Goal: Task Accomplishment & Management: Use online tool/utility

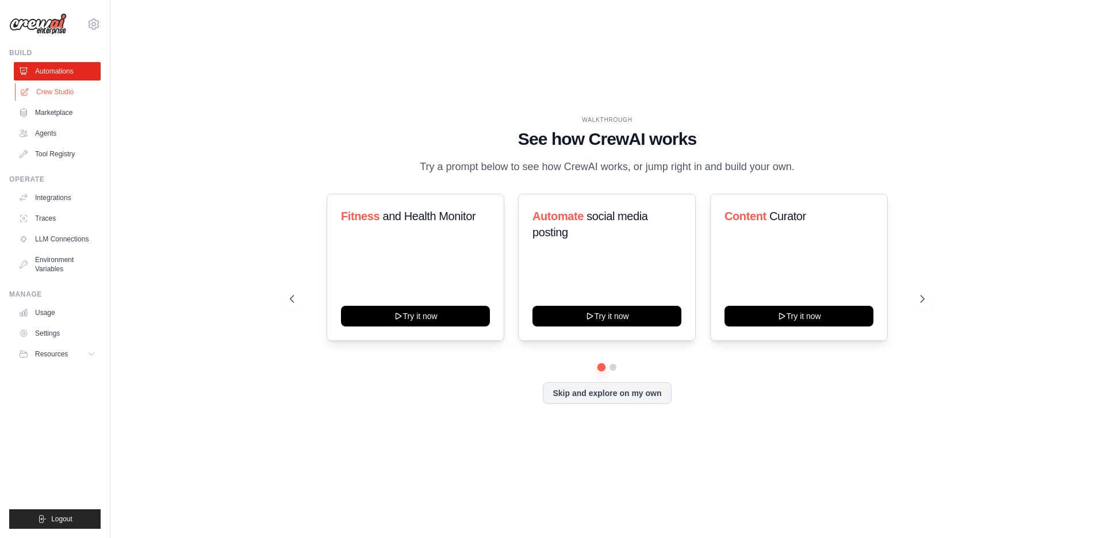
click at [37, 100] on link "Crew Studio" at bounding box center [58, 92] width 87 height 18
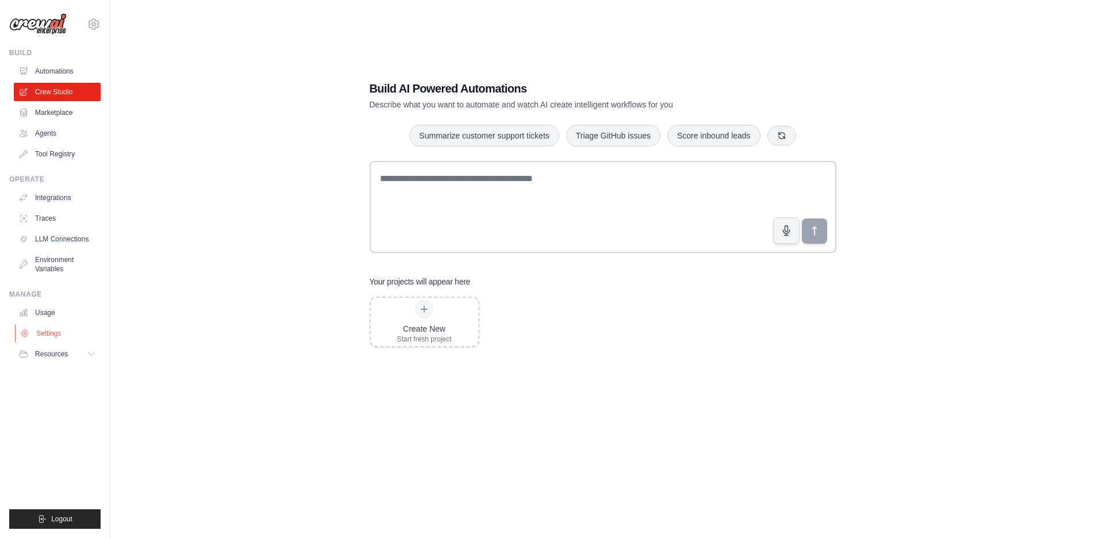
click at [81, 331] on link "Settings" at bounding box center [58, 333] width 87 height 18
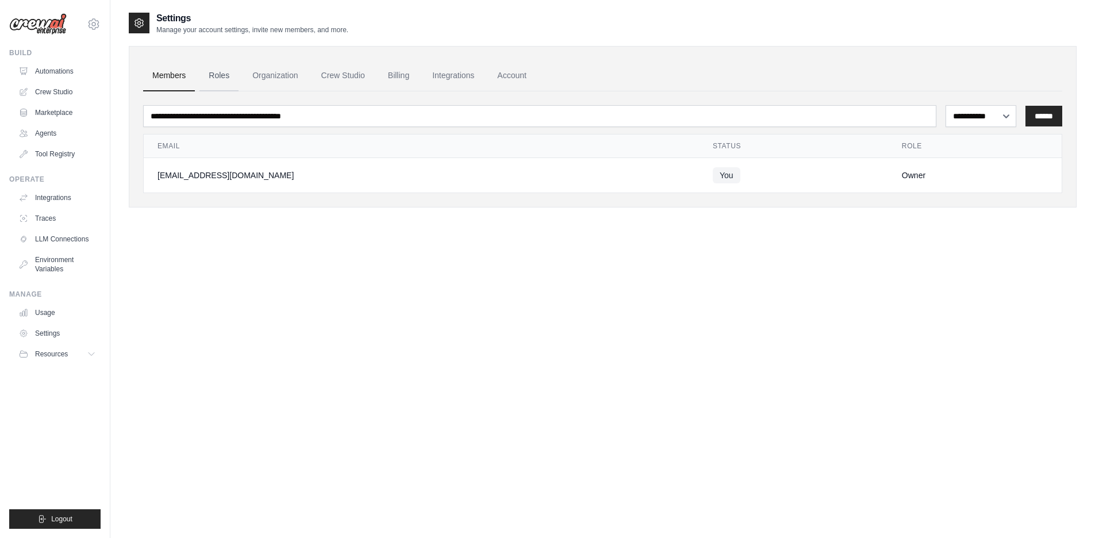
click at [220, 83] on link "Roles" at bounding box center [219, 75] width 39 height 31
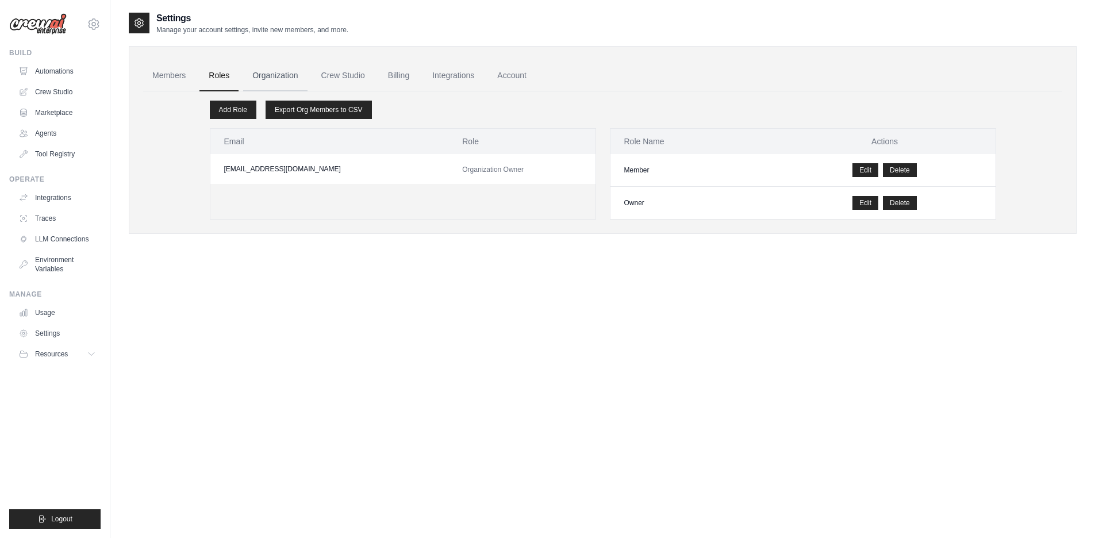
click at [273, 83] on link "Organization" at bounding box center [275, 75] width 64 height 31
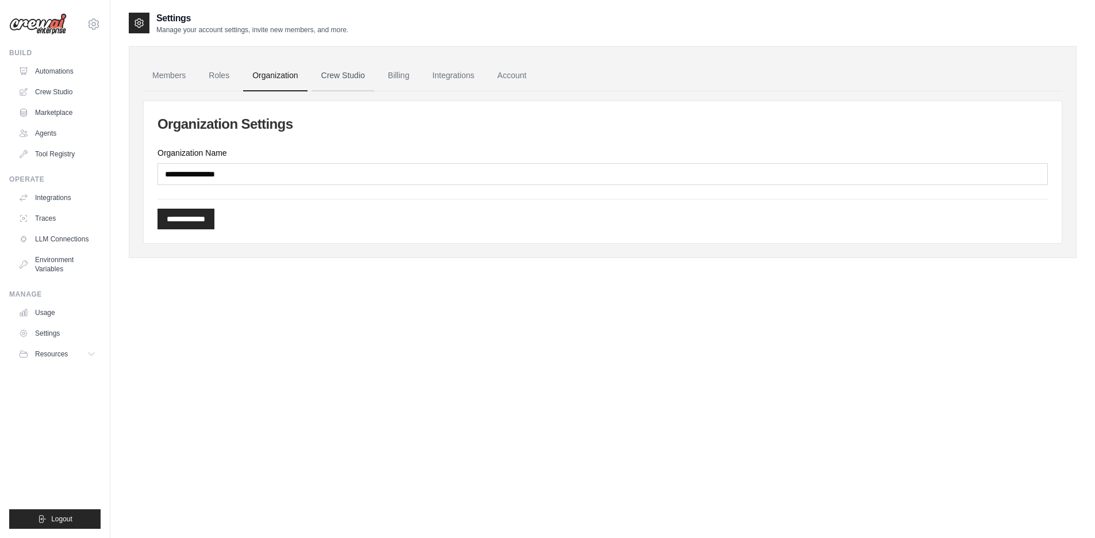
click at [343, 82] on link "Crew Studio" at bounding box center [343, 75] width 62 height 31
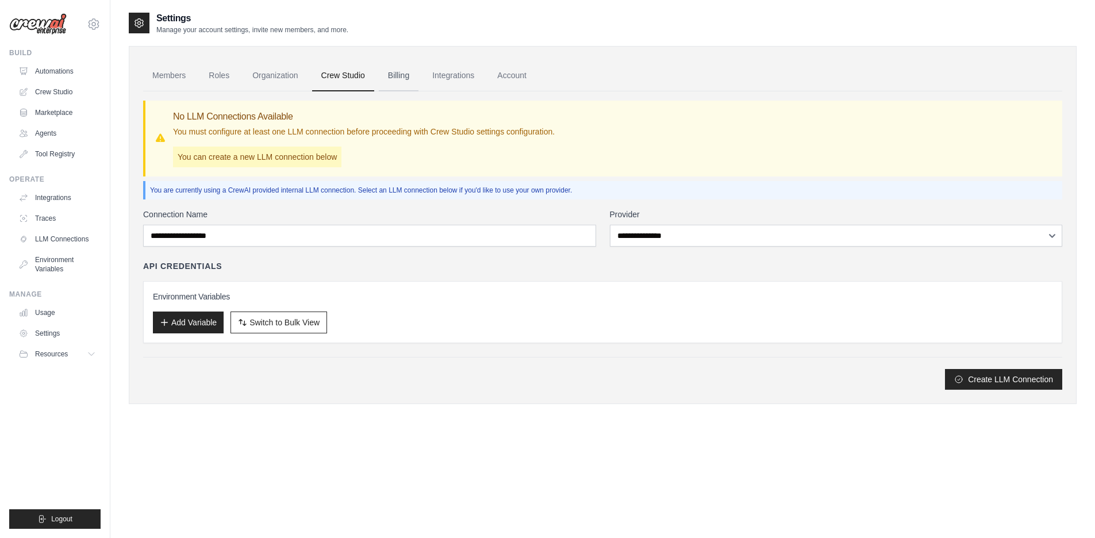
click at [404, 78] on link "Billing" at bounding box center [399, 75] width 40 height 31
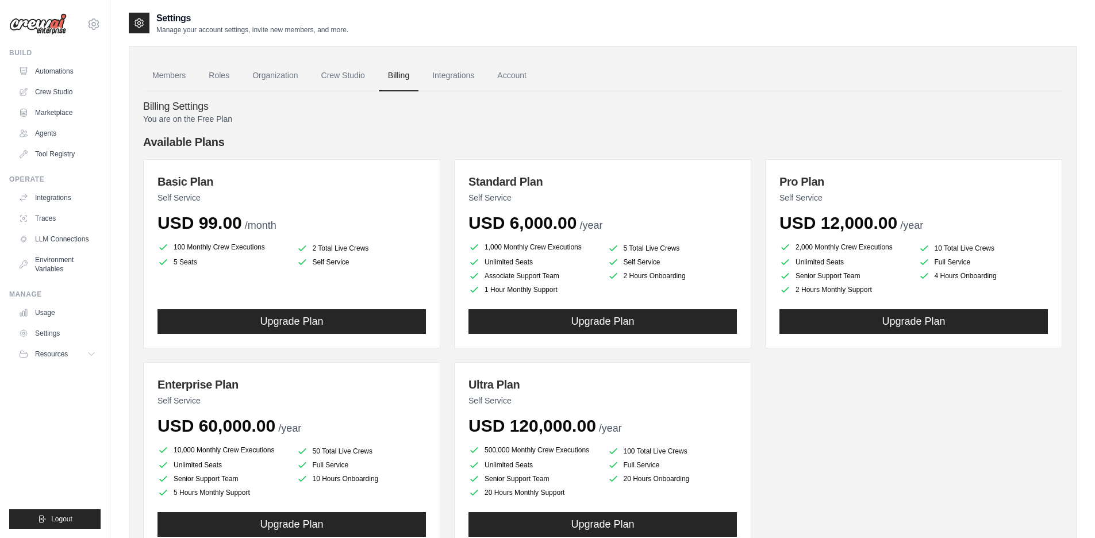
drag, startPoint x: 158, startPoint y: 244, endPoint x: 352, endPoint y: 278, distance: 197.4
click at [352, 278] on div "100 Monthly Crew Executions 2 Total Live Crews 5 Seats Self Service" at bounding box center [292, 267] width 269 height 55
copy ul "100 Monthly Crew Executions 2 Total Live Crews 5 Seats Self Service"
click at [484, 71] on link "Integrations" at bounding box center [453, 75] width 60 height 31
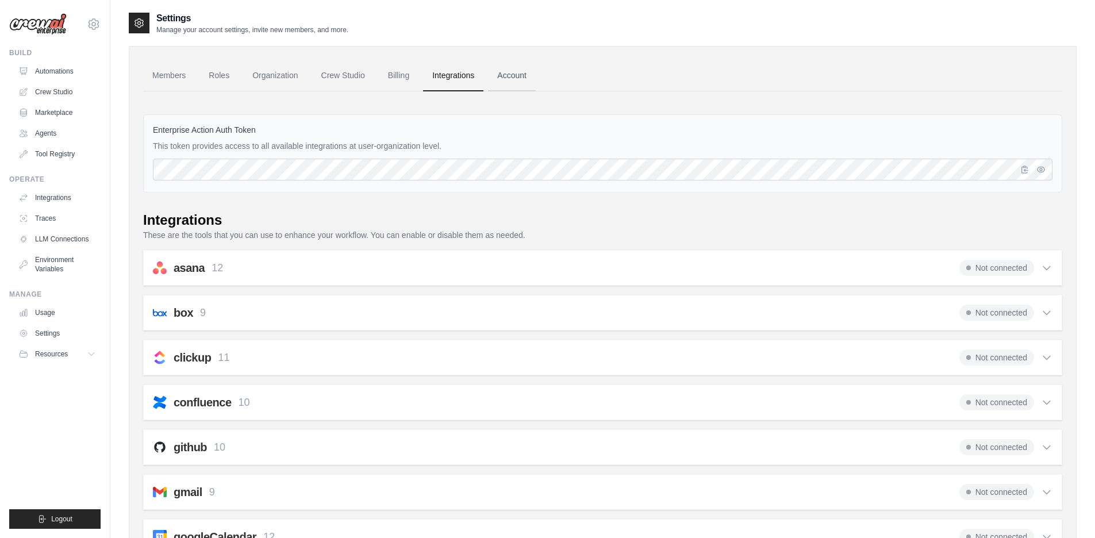
click at [527, 82] on link "Account" at bounding box center [512, 75] width 48 height 31
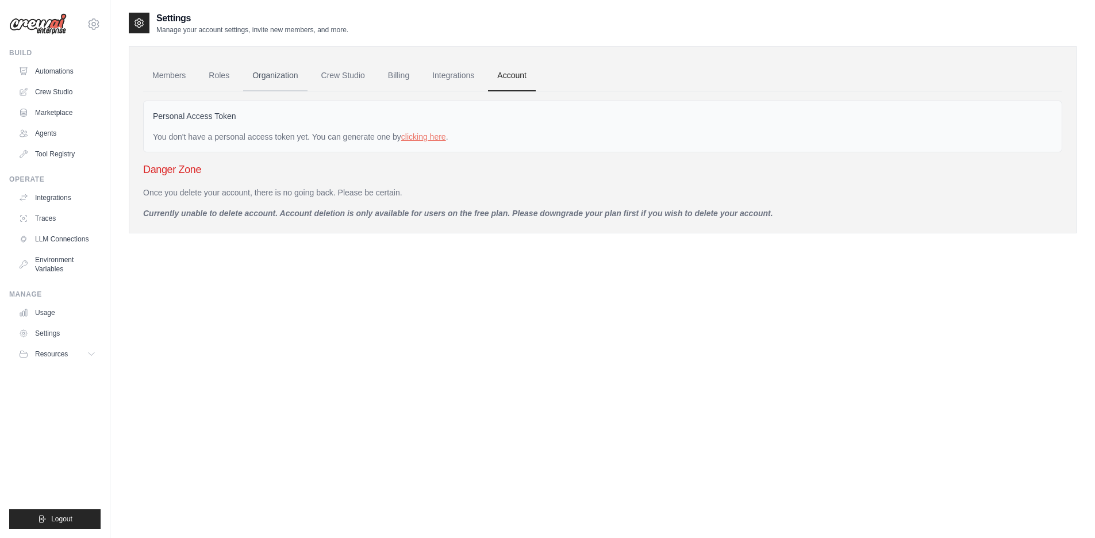
click at [289, 78] on link "Organization" at bounding box center [275, 75] width 64 height 31
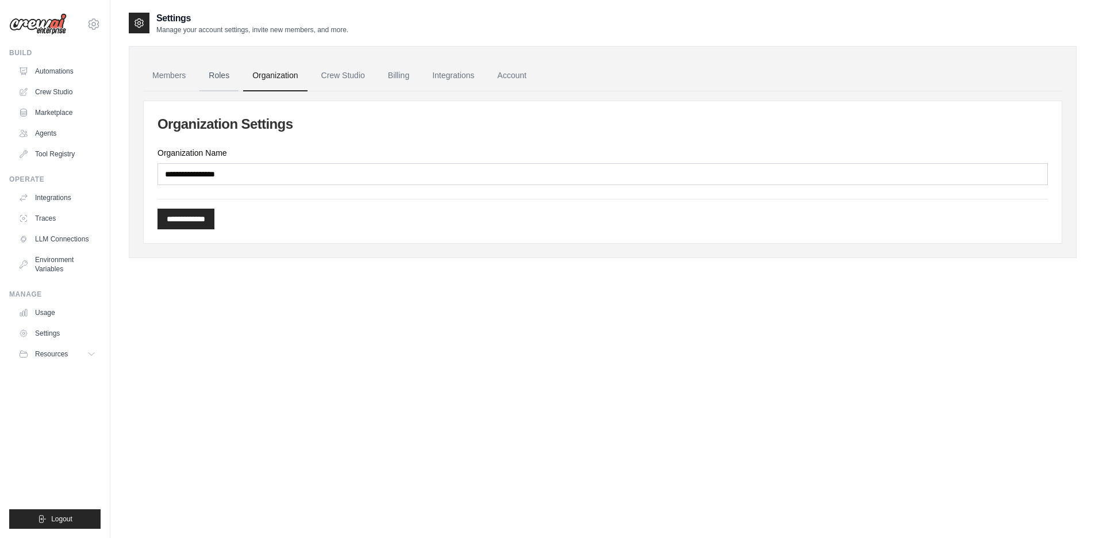
click at [234, 77] on link "Roles" at bounding box center [219, 75] width 39 height 31
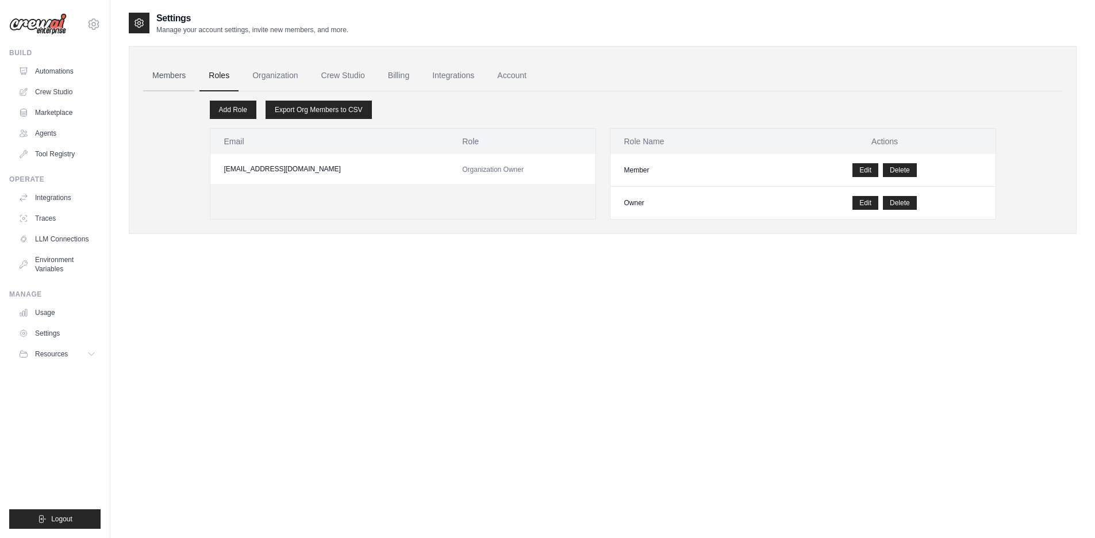
click at [164, 77] on link "Members" at bounding box center [169, 75] width 52 height 31
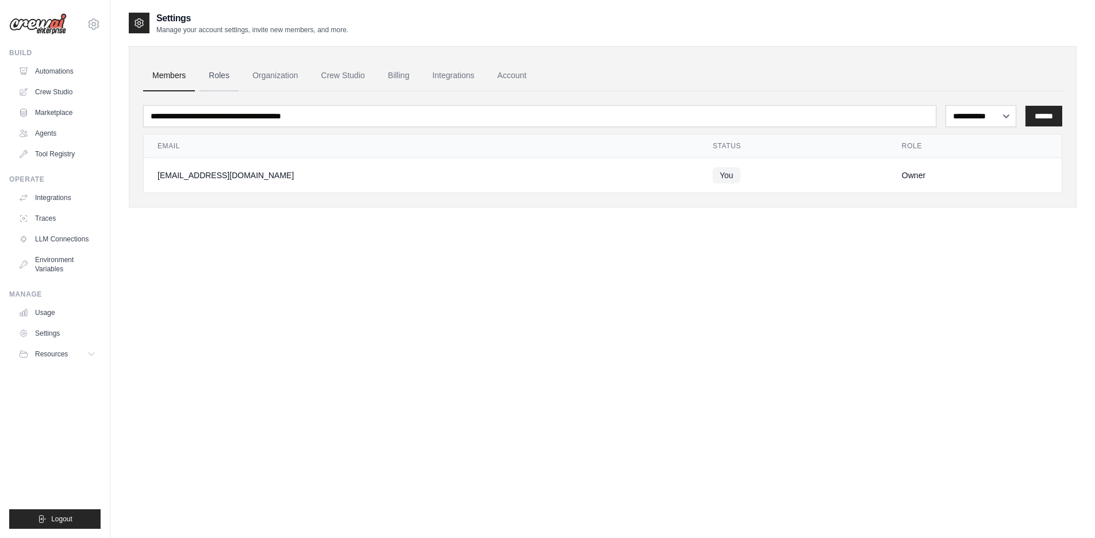
click at [226, 77] on link "Roles" at bounding box center [219, 75] width 39 height 31
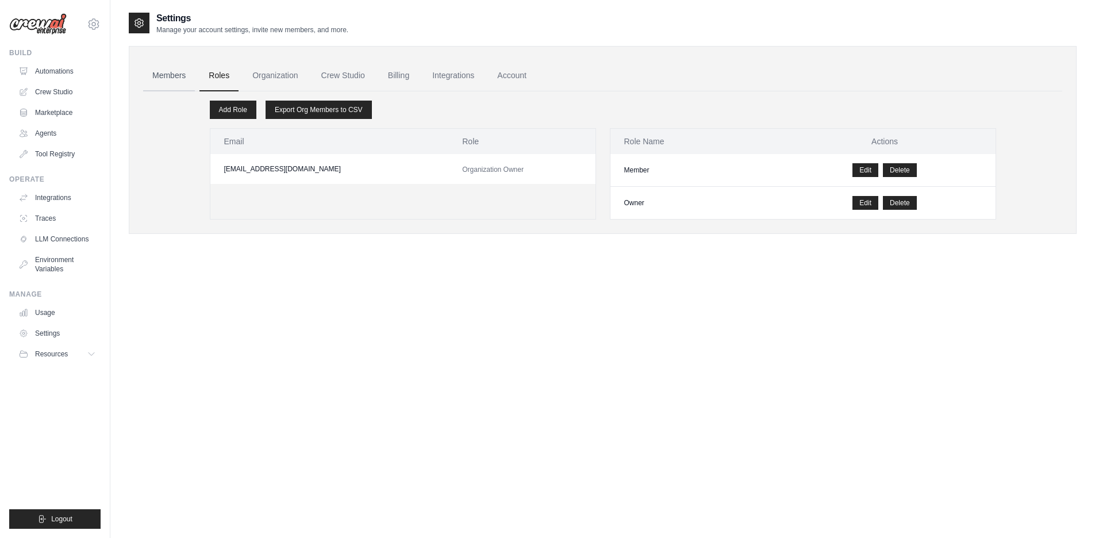
click at [181, 72] on link "Members" at bounding box center [169, 75] width 52 height 31
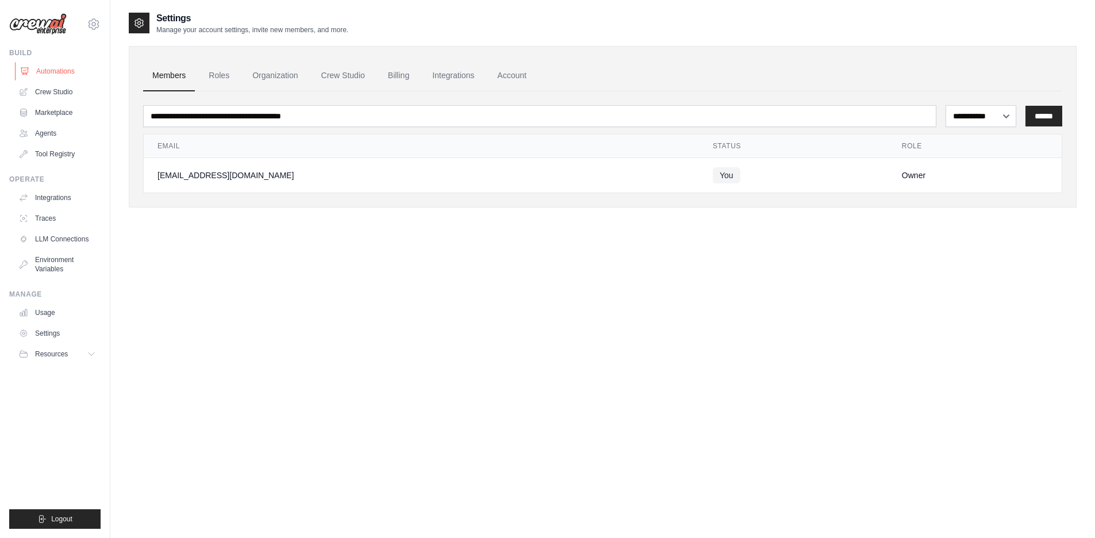
click at [79, 79] on link "Automations" at bounding box center [58, 71] width 87 height 18
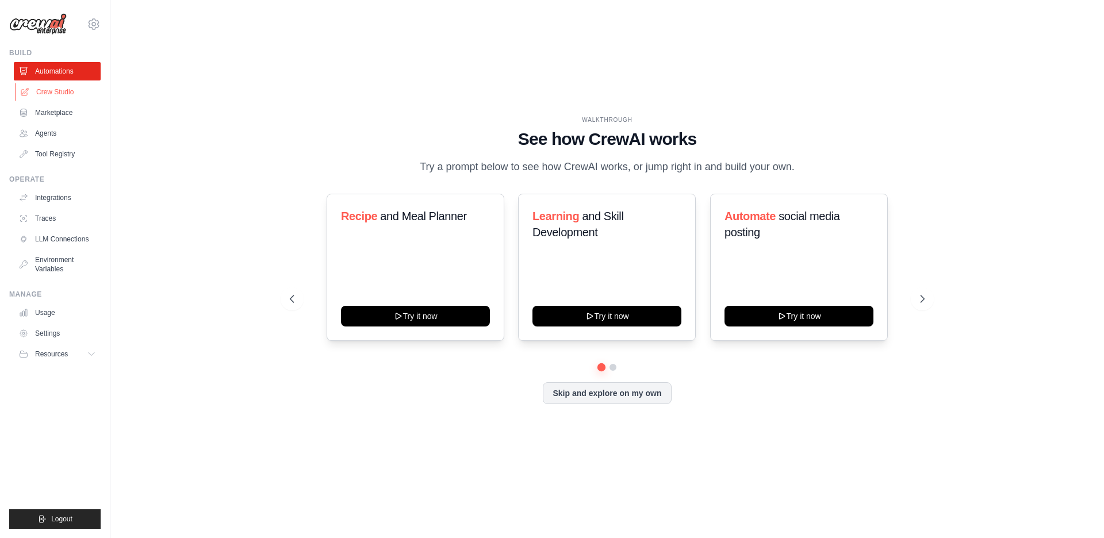
click at [63, 95] on link "Crew Studio" at bounding box center [58, 92] width 87 height 18
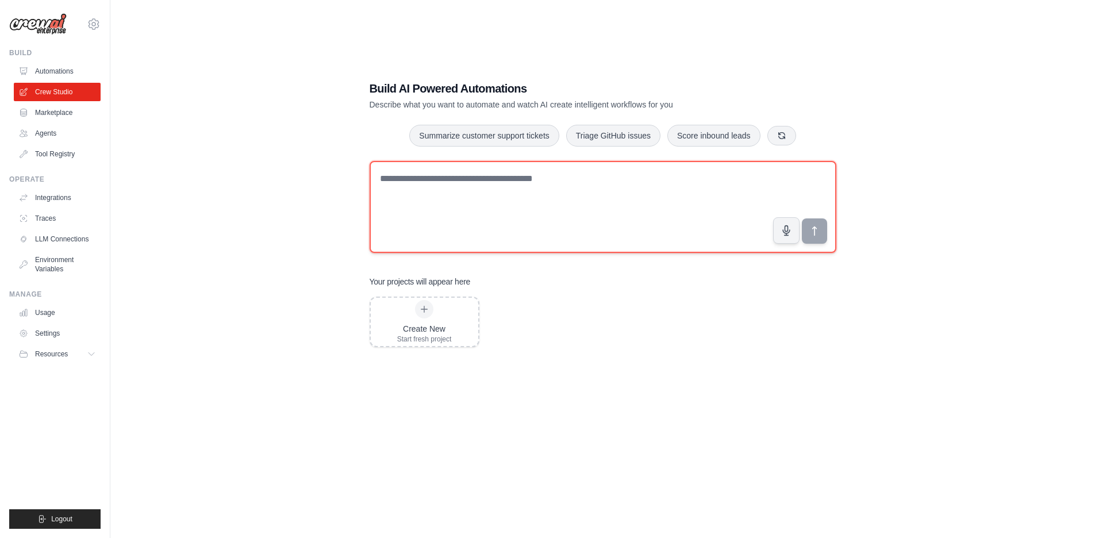
click at [495, 191] on textarea at bounding box center [603, 207] width 467 height 92
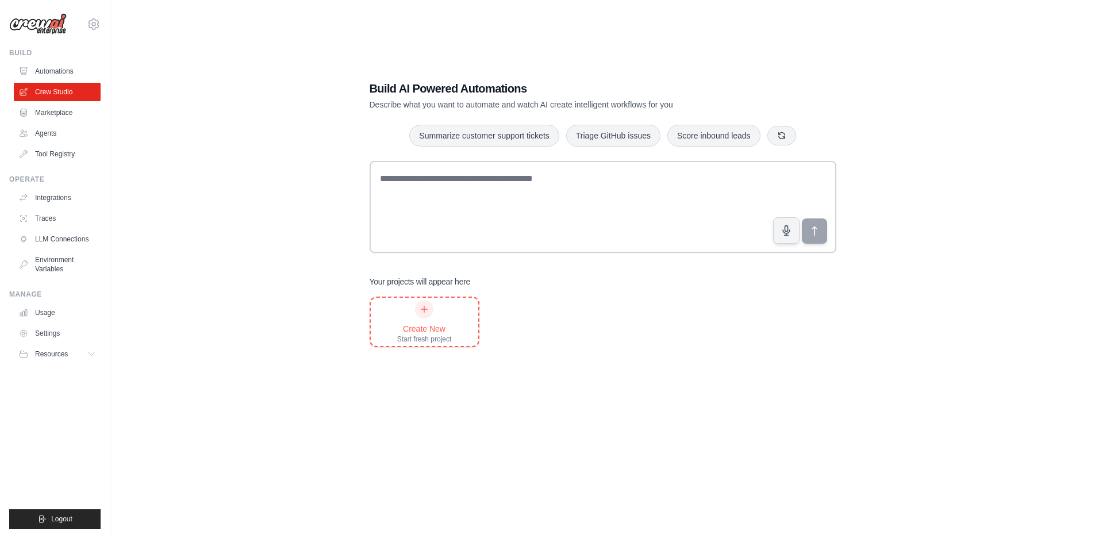
click at [463, 320] on div "Create New Start fresh project" at bounding box center [425, 322] width 108 height 48
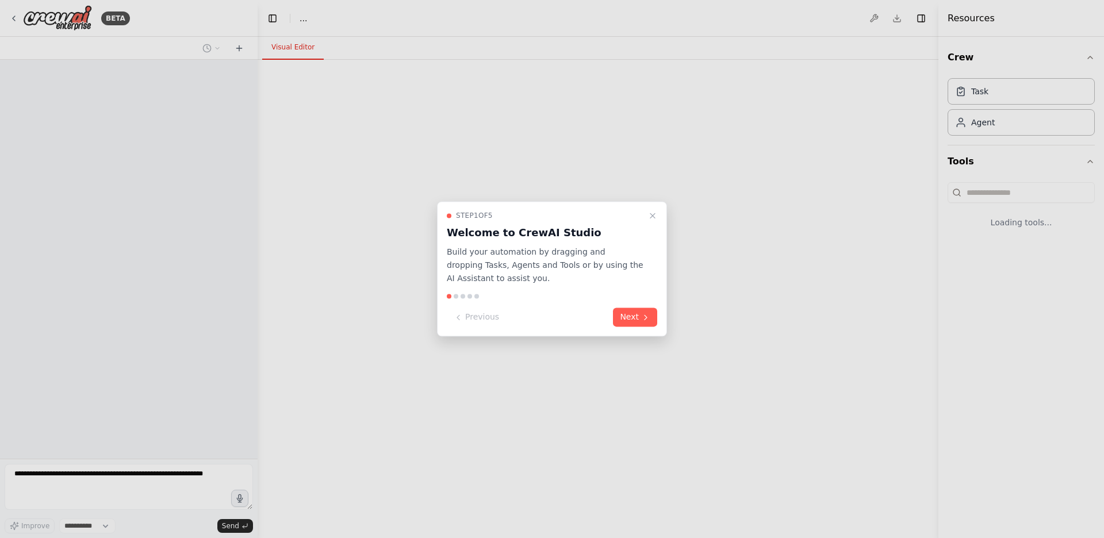
select select "****"
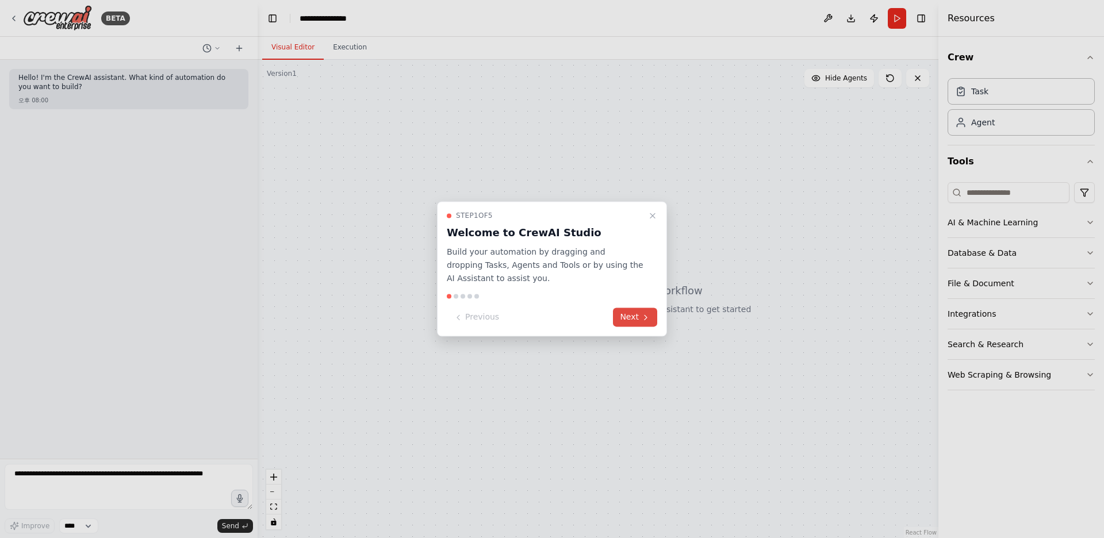
click at [638, 316] on button "Next" at bounding box center [635, 317] width 44 height 19
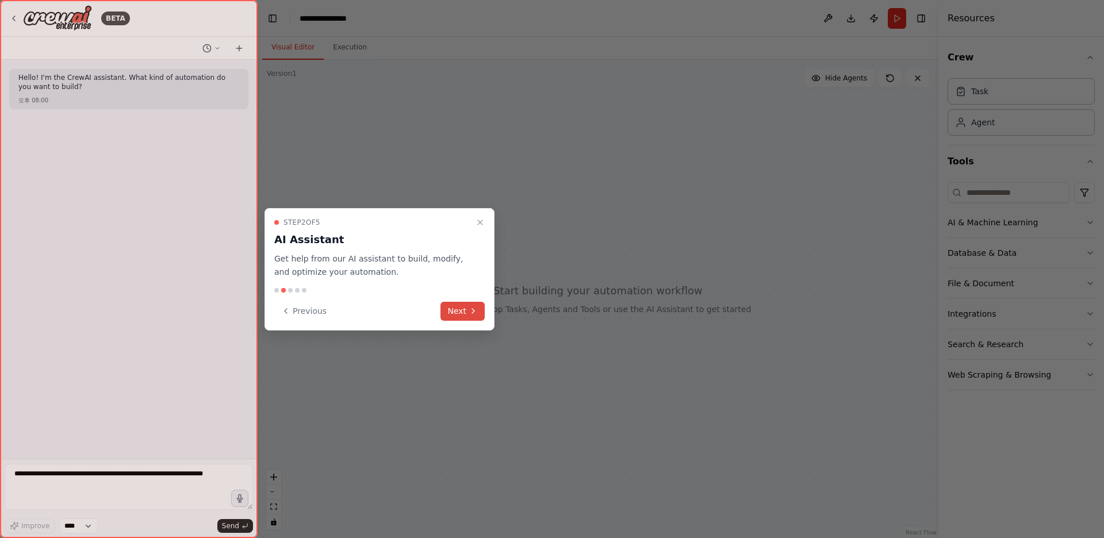
click at [449, 305] on button "Next" at bounding box center [462, 311] width 44 height 19
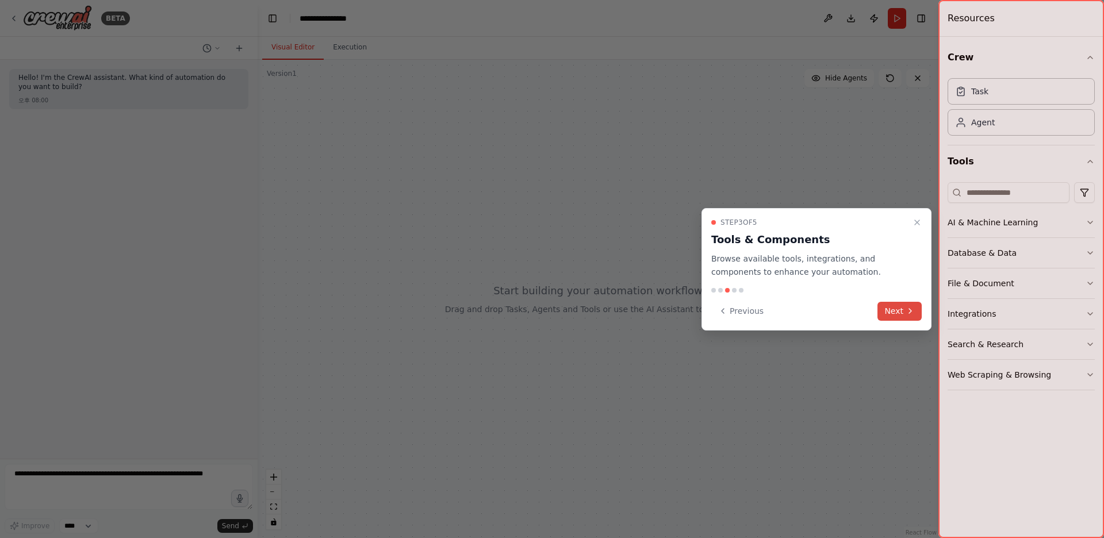
click at [880, 305] on button "Next" at bounding box center [899, 311] width 44 height 19
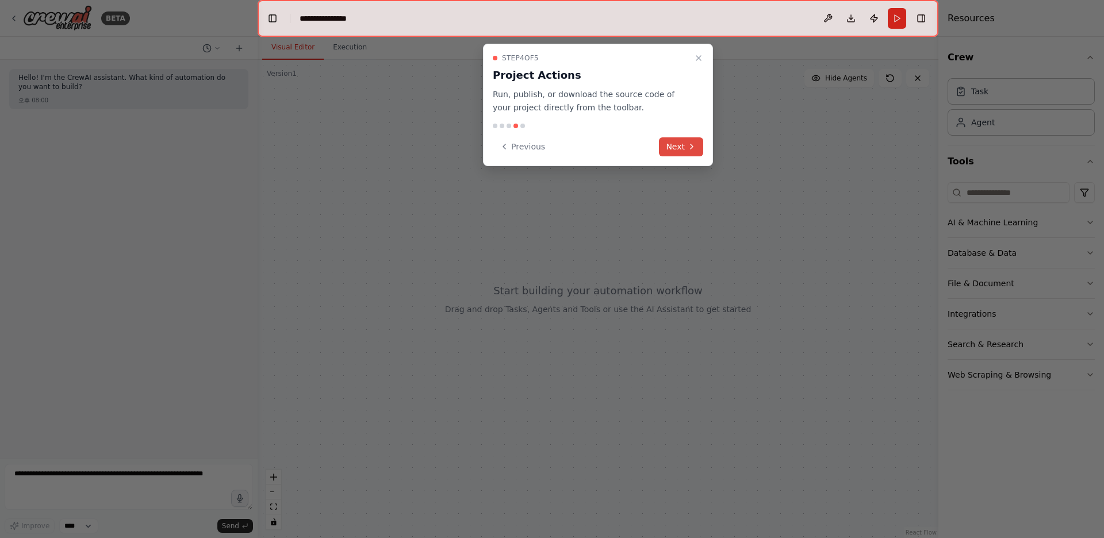
click at [697, 146] on button "Next" at bounding box center [681, 146] width 44 height 19
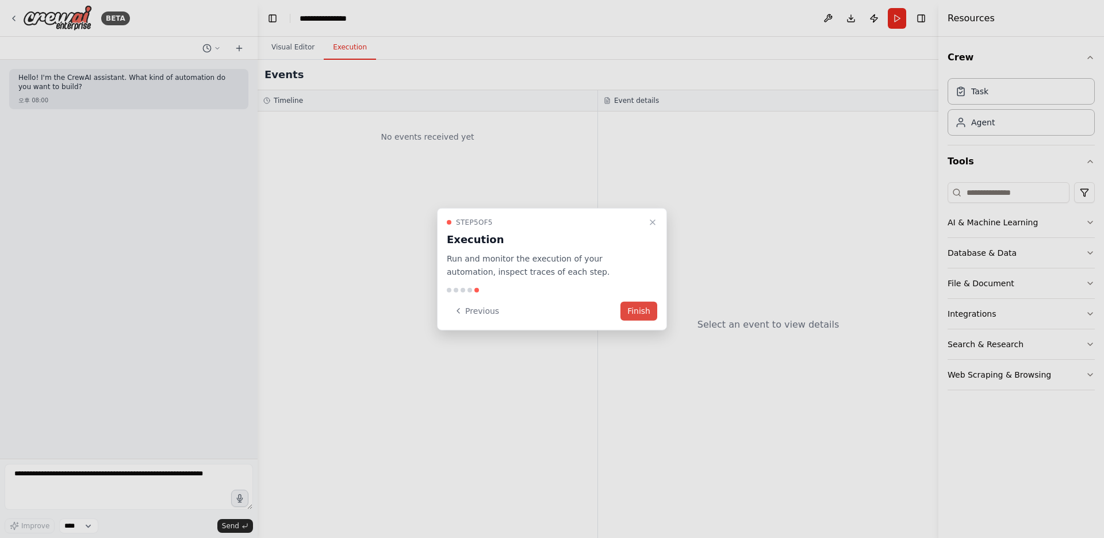
click at [653, 317] on button "Finish" at bounding box center [638, 310] width 37 height 19
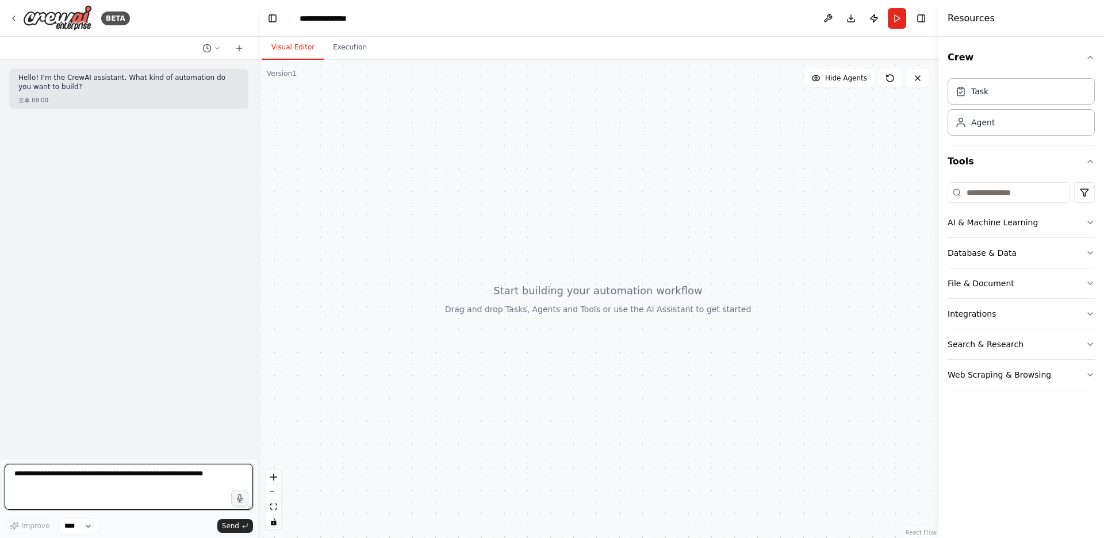
click at [93, 503] on textarea at bounding box center [129, 487] width 248 height 46
type textarea "*"
type textarea "******"
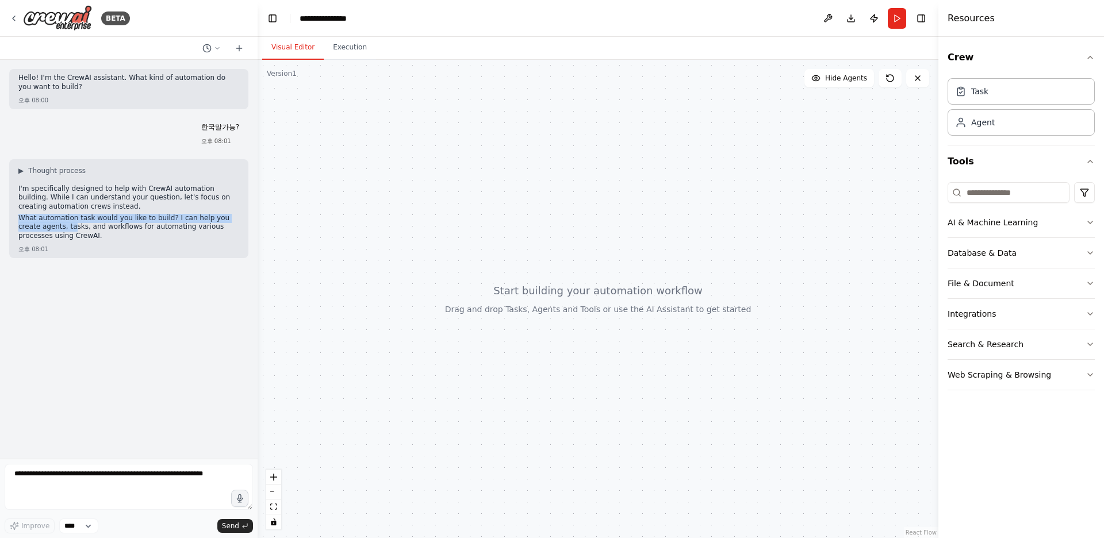
drag, startPoint x: 44, startPoint y: 231, endPoint x: 20, endPoint y: 218, distance: 27.3
click at [20, 218] on p "What automation task would you like to build? I can help you create agents, tas…" at bounding box center [128, 227] width 221 height 27
click at [45, 236] on p "What automation task would you like to build? I can help you create agents, tas…" at bounding box center [128, 227] width 221 height 27
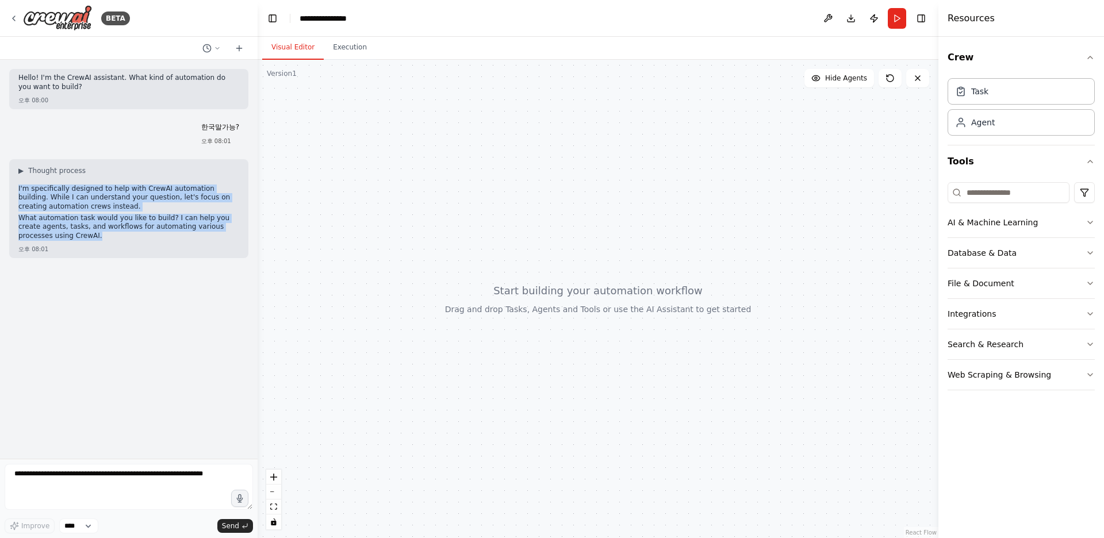
drag, startPoint x: 47, startPoint y: 236, endPoint x: 15, endPoint y: 191, distance: 55.2
click at [15, 191] on div "▶ Thought process I'm specifically designed to help with CrewAI automation buil…" at bounding box center [128, 208] width 239 height 99
copy div "I'm specifically designed to help with CrewAI automation building. While I can …"
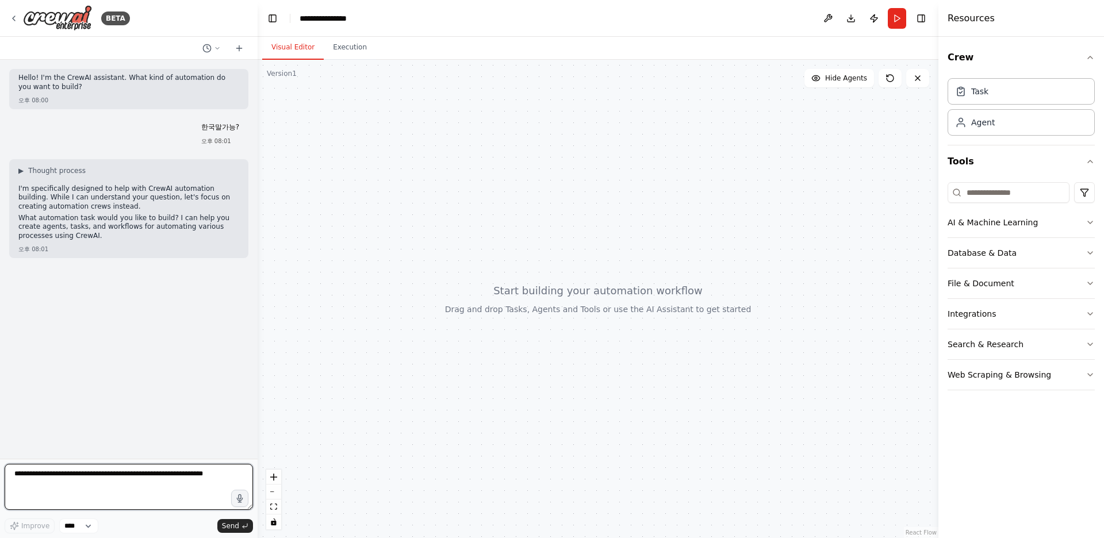
click at [164, 474] on textarea at bounding box center [129, 487] width 248 height 46
type textarea "******"
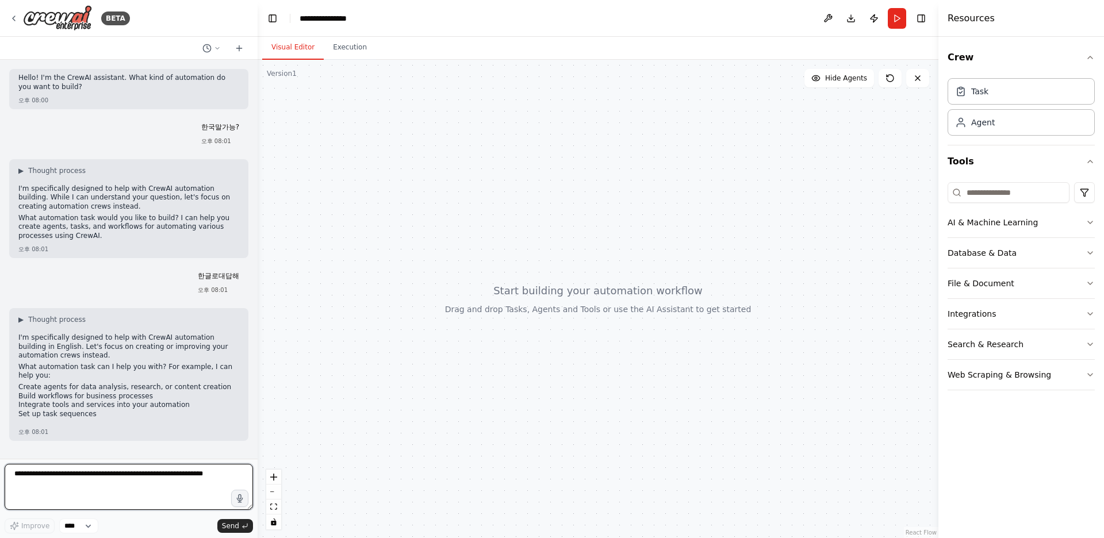
scroll to position [2, 0]
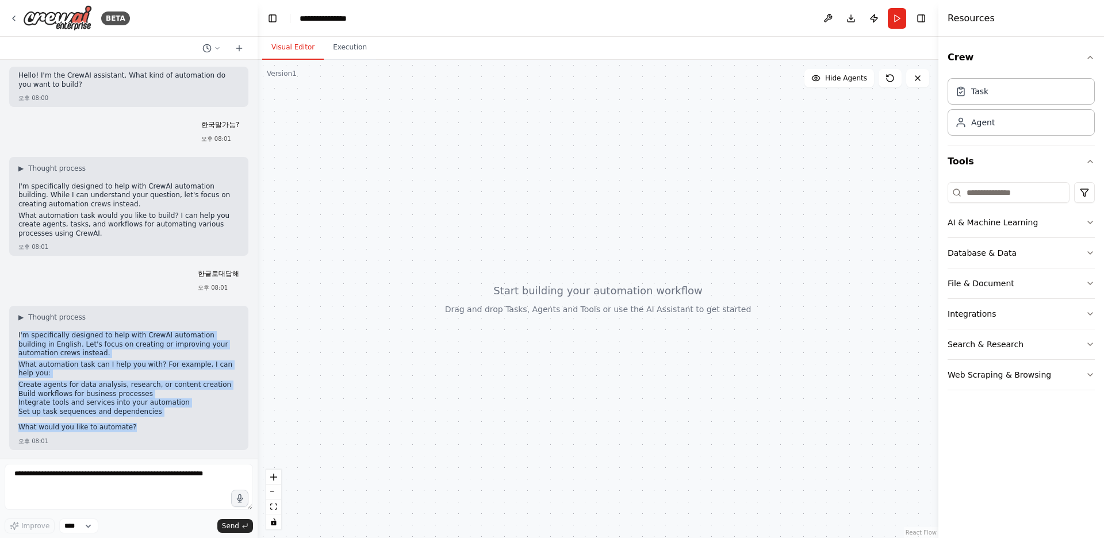
drag, startPoint x: 133, startPoint y: 429, endPoint x: 20, endPoint y: 333, distance: 148.6
click at [20, 333] on div "I'm specifically designed to help with CrewAI automation building in English. L…" at bounding box center [128, 382] width 221 height 103
copy div "'m specifically designed to help with CrewAI automation building in English. Le…"
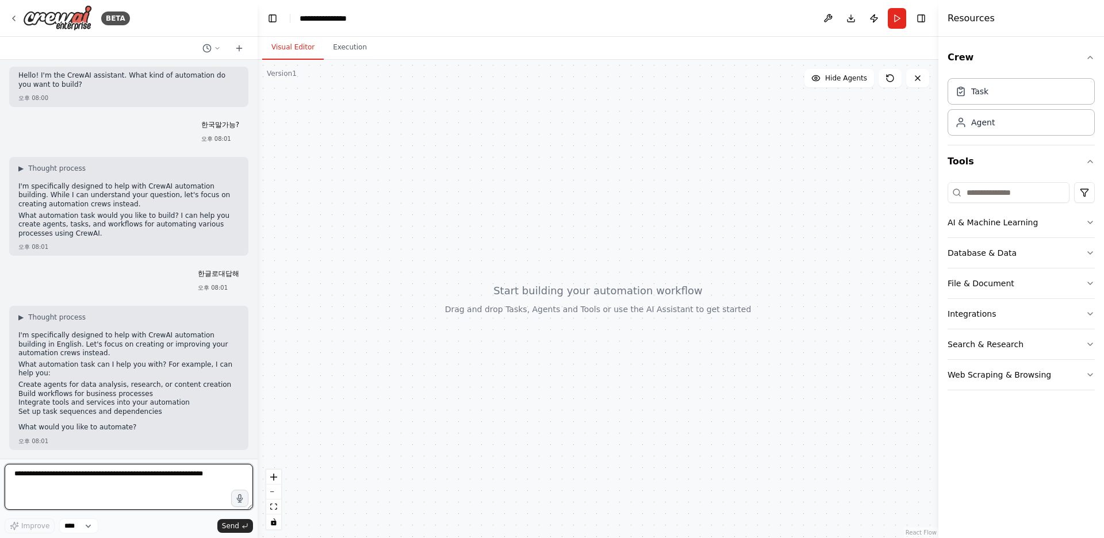
click at [112, 485] on textarea at bounding box center [129, 487] width 248 height 46
type textarea "*"
type textarea "**********"
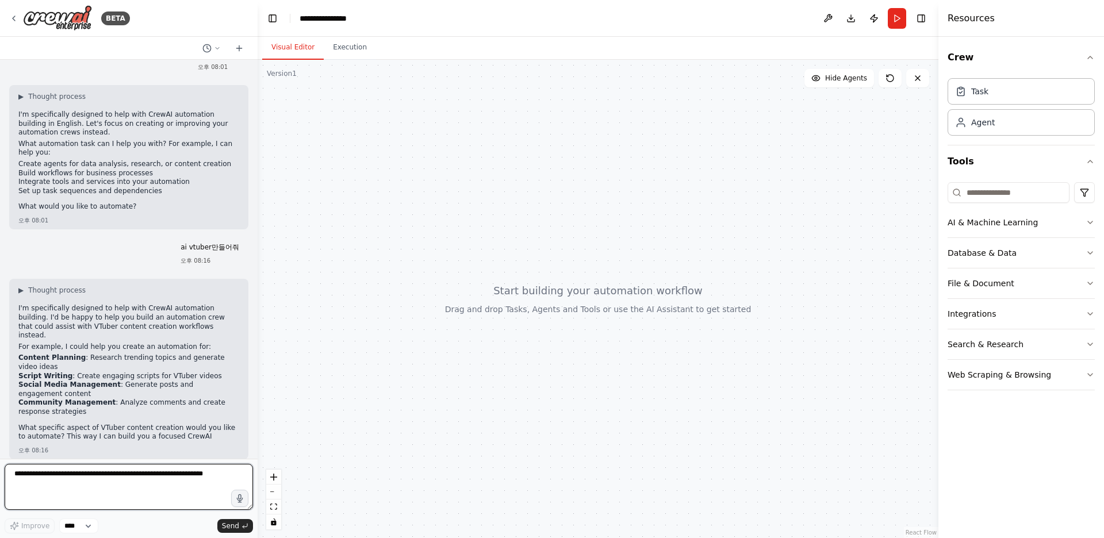
scroll to position [232, 0]
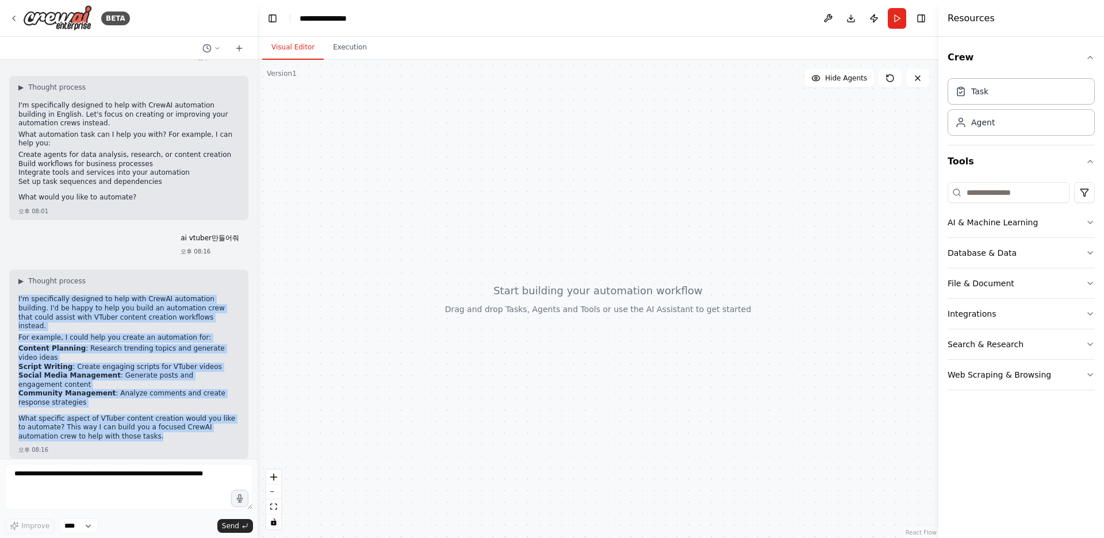
drag, startPoint x: 121, startPoint y: 430, endPoint x: 16, endPoint y: 299, distance: 167.7
click at [16, 299] on div "▶ Thought process I'm specifically designed to help with CrewAI automation buil…" at bounding box center [128, 364] width 239 height 189
copy div "I'm specifically designed to help with CrewAI automation building. I'd be happy…"
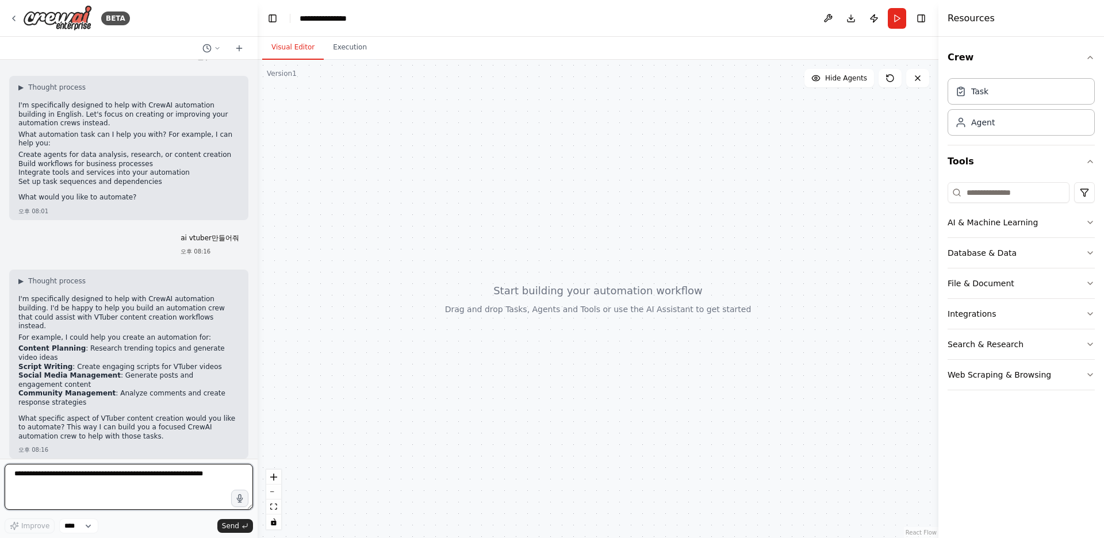
click at [152, 489] on textarea at bounding box center [129, 487] width 248 height 46
type textarea "**"
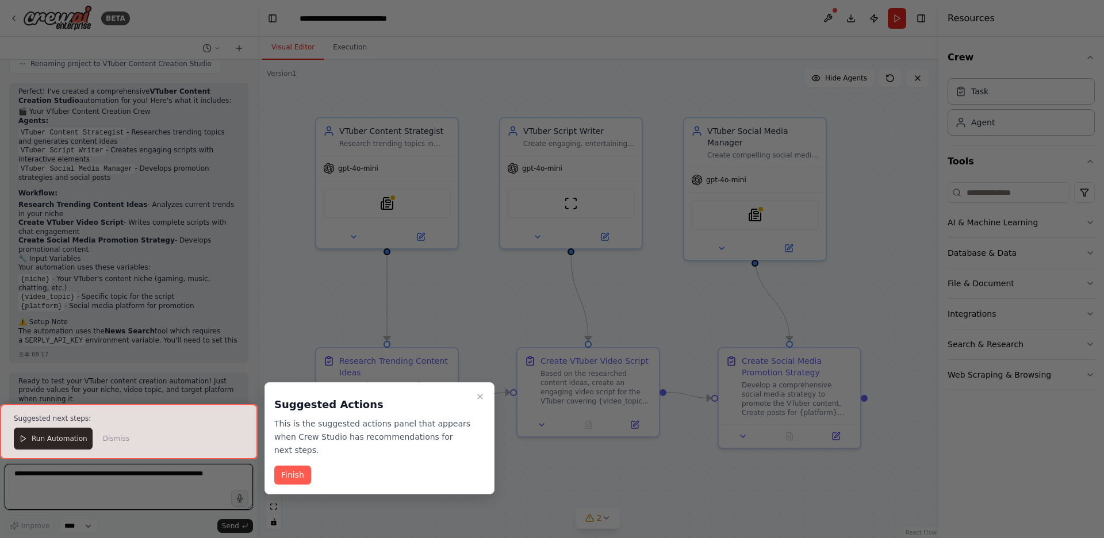
scroll to position [1347, 0]
click at [33, 435] on div at bounding box center [129, 431] width 258 height 55
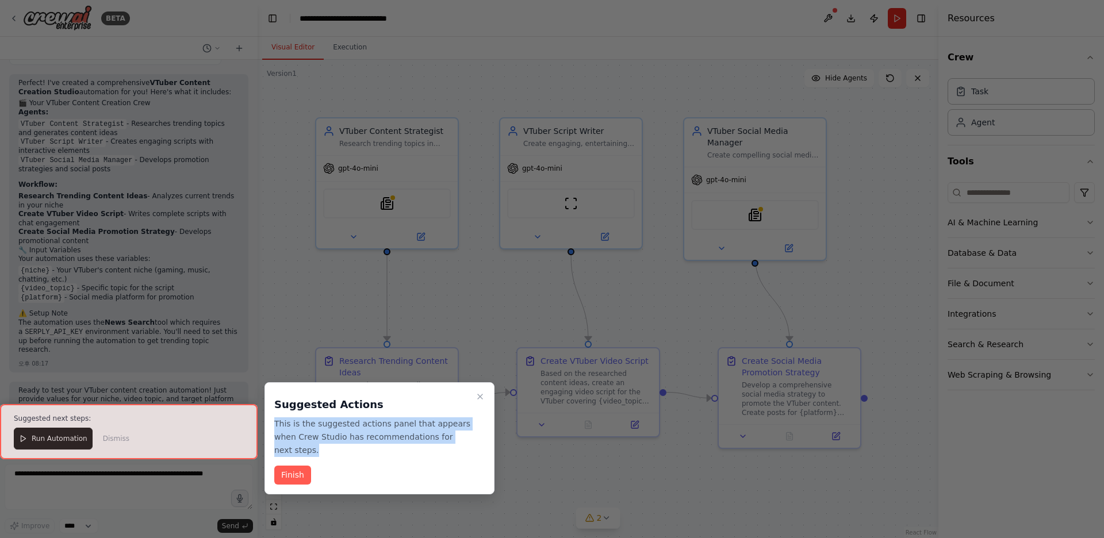
drag, startPoint x: 459, startPoint y: 440, endPoint x: 267, endPoint y: 427, distance: 192.5
click at [267, 427] on div "Suggested Actions This is the suggested actions panel that appears when Crew St…" at bounding box center [379, 438] width 230 height 112
copy p "This is the suggested actions panel that appears when Crew Studio has recommend…"
click at [278, 466] on button "Finish" at bounding box center [292, 475] width 37 height 19
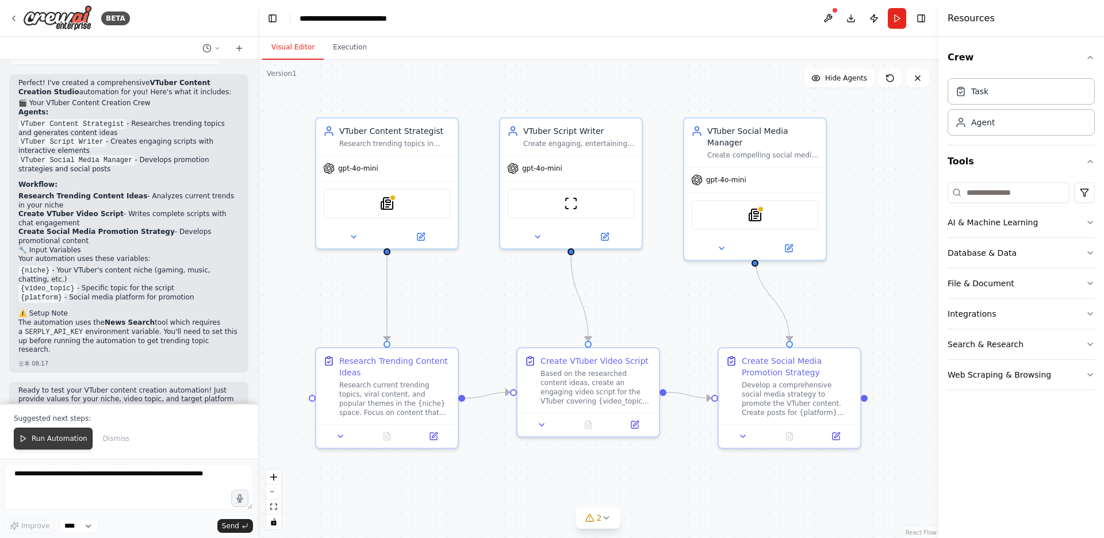
click at [40, 442] on span "Run Automation" at bounding box center [60, 438] width 56 height 9
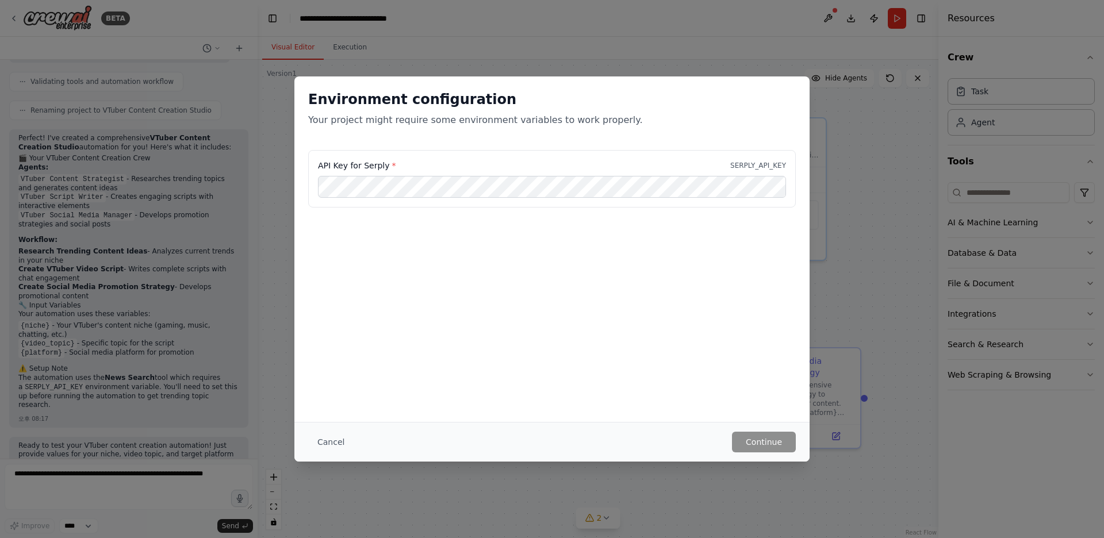
click at [747, 411] on div "Environment configuration Your project might require some environment variables…" at bounding box center [551, 249] width 515 height 346
click at [331, 446] on button "Cancel" at bounding box center [330, 442] width 45 height 21
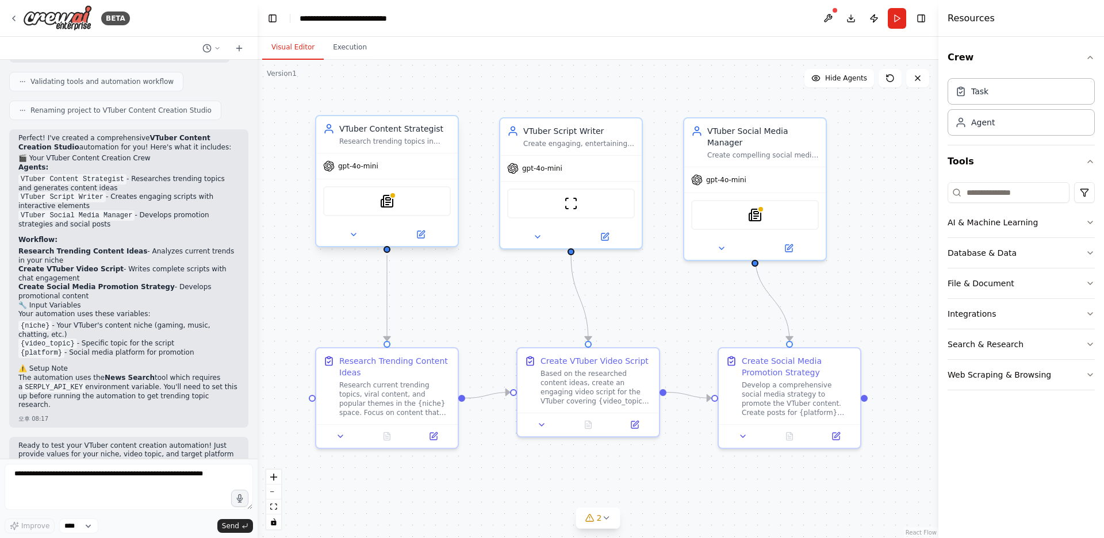
click at [358, 139] on div "Research trending topics in {niche} and generate engaging content ideas for VTu…" at bounding box center [395, 141] width 112 height 9
click at [367, 143] on div "Research trending topics in {niche} and generate engaging content ideas for VTu…" at bounding box center [395, 141] width 112 height 9
click at [373, 205] on div "SerplyNewsSearchTool" at bounding box center [387, 201] width 128 height 30
click at [374, 205] on div "SerplyNewsSearchTool" at bounding box center [387, 201] width 128 height 30
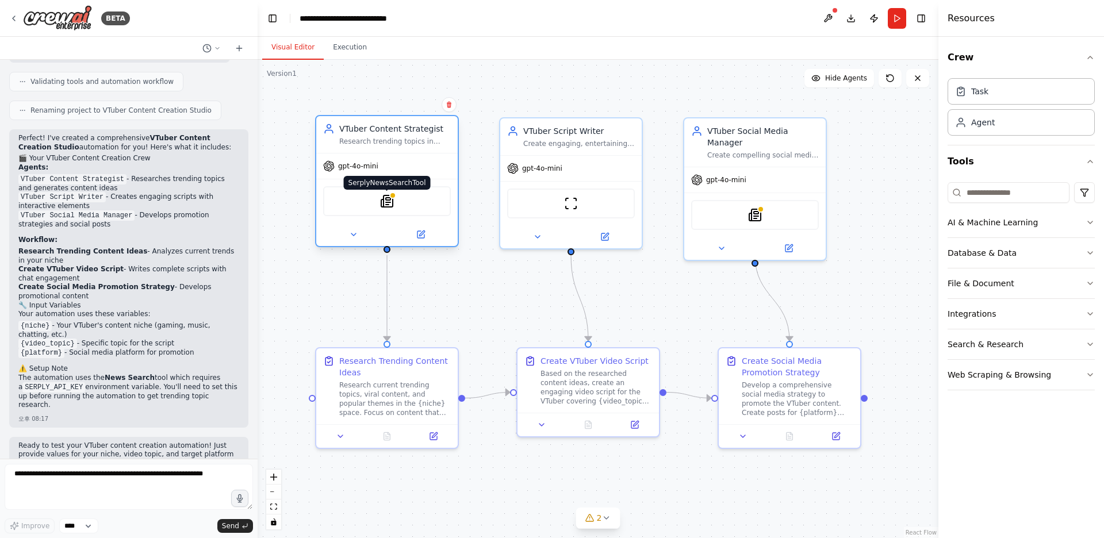
click at [391, 207] on img at bounding box center [387, 201] width 14 height 14
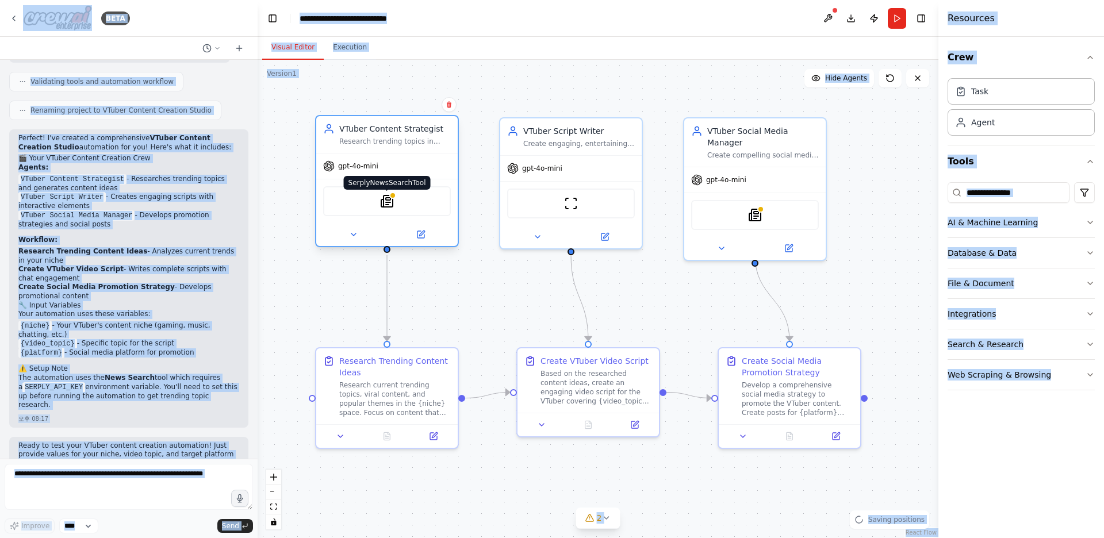
click at [391, 207] on img at bounding box center [387, 201] width 14 height 14
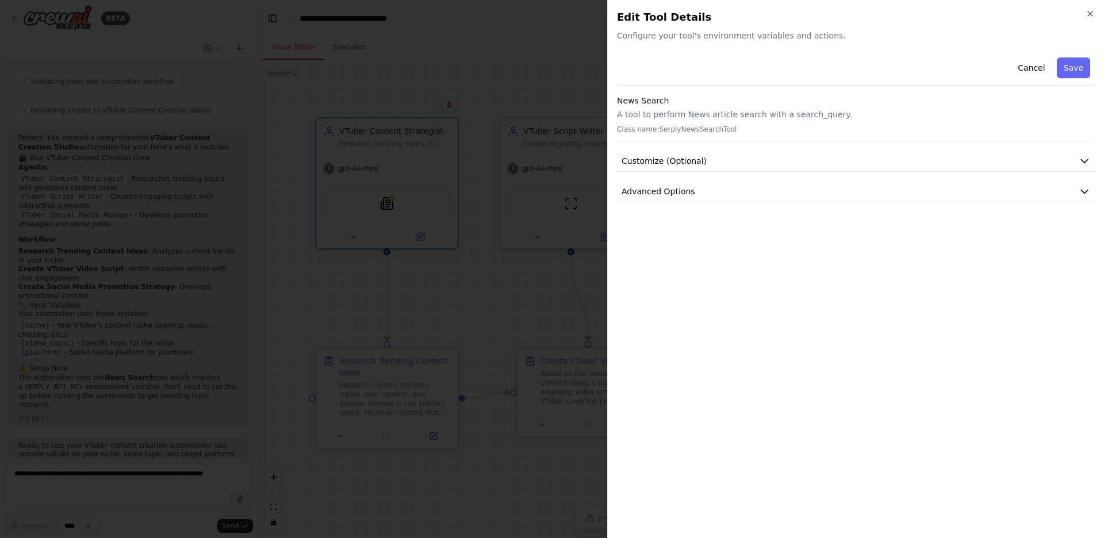
click at [435, 155] on div at bounding box center [552, 269] width 1104 height 538
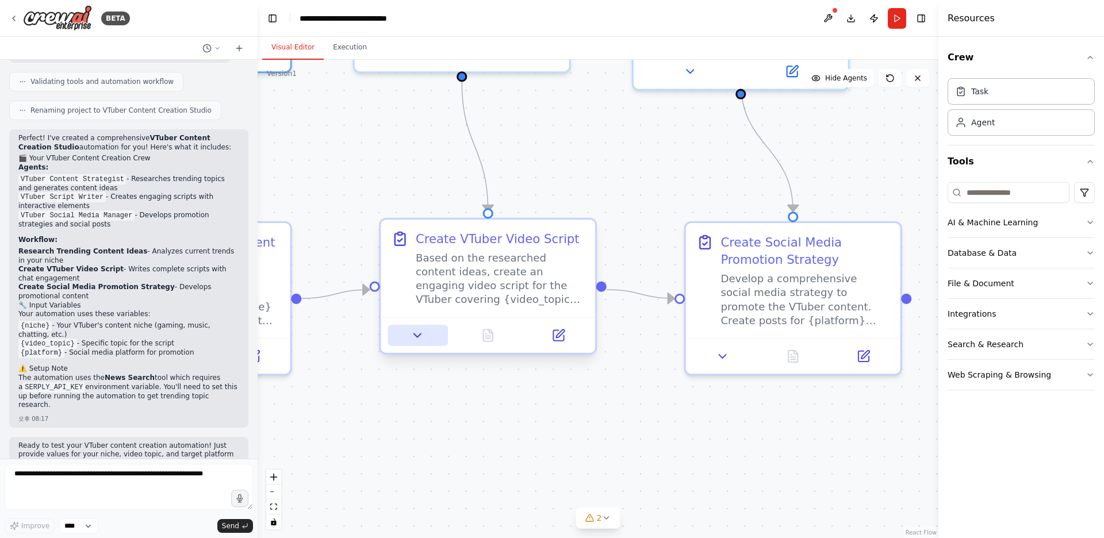
click at [421, 337] on icon at bounding box center [418, 335] width 14 height 14
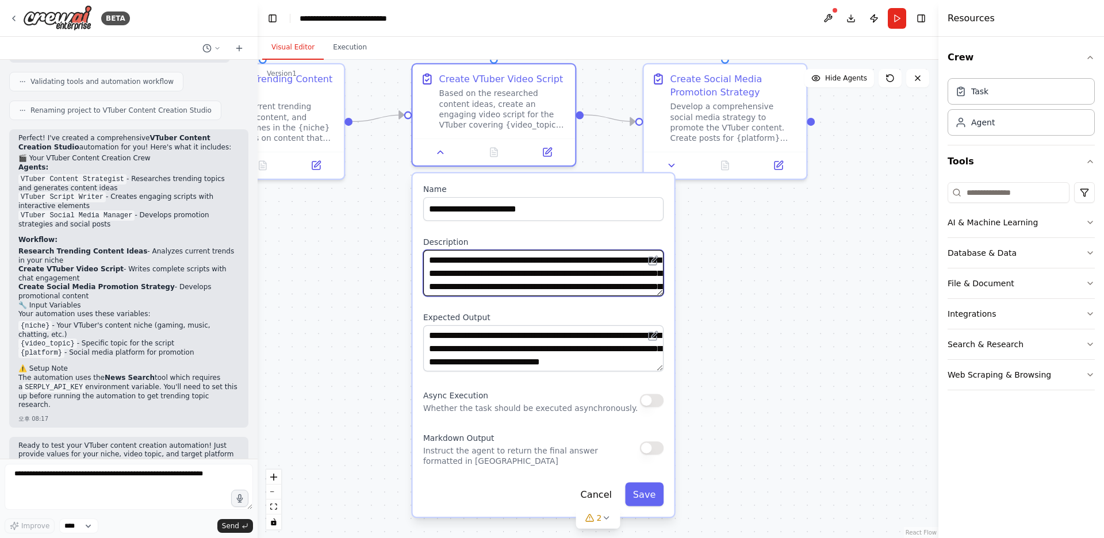
scroll to position [23, 0]
drag, startPoint x: 427, startPoint y: 260, endPoint x: 720, endPoint y: 322, distance: 299.7
click at [720, 322] on div ".deletable-edge-delete-btn { width: 20px; height: 20px; border: 0px solid #ffff…" at bounding box center [598, 299] width 681 height 478
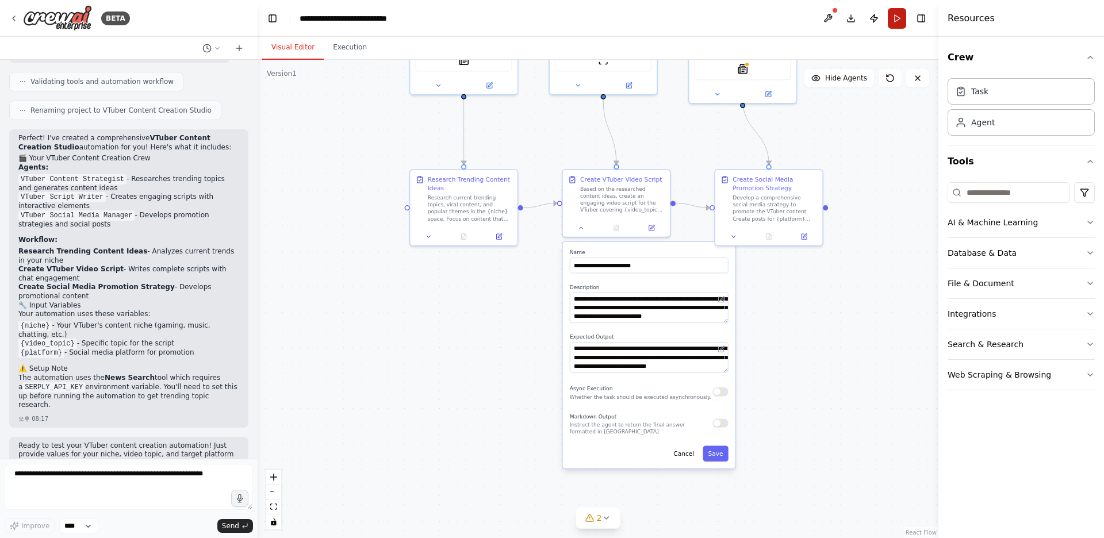
click at [897, 16] on button "Run" at bounding box center [897, 18] width 18 height 21
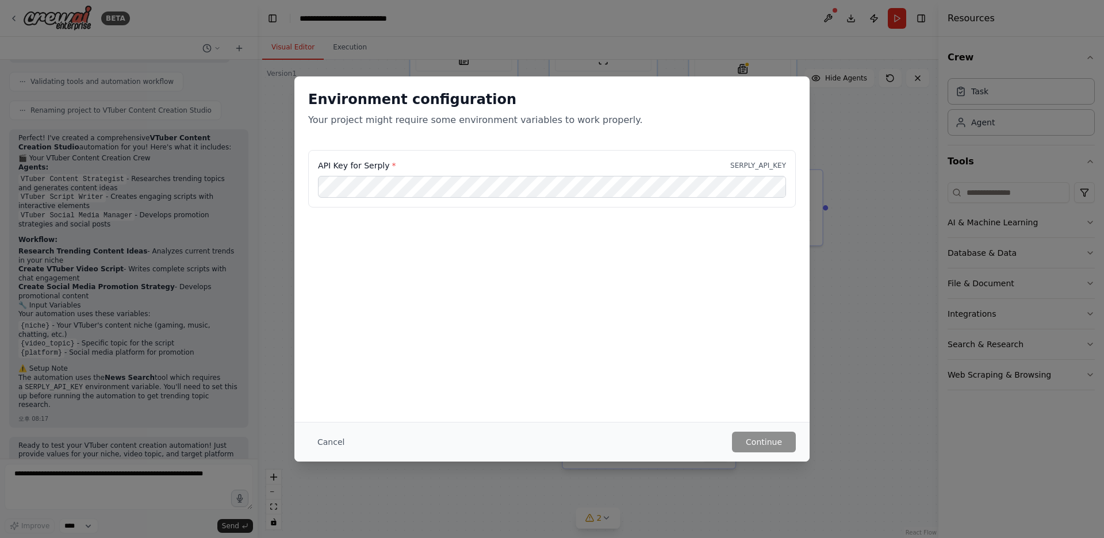
click at [750, 170] on div "API Key for Serply * SERPLY_API_KEY" at bounding box center [552, 165] width 468 height 11
click at [829, 151] on div "Environment configuration Your project might require some environment variables…" at bounding box center [552, 269] width 1104 height 538
